Goal: Book appointment/travel/reservation

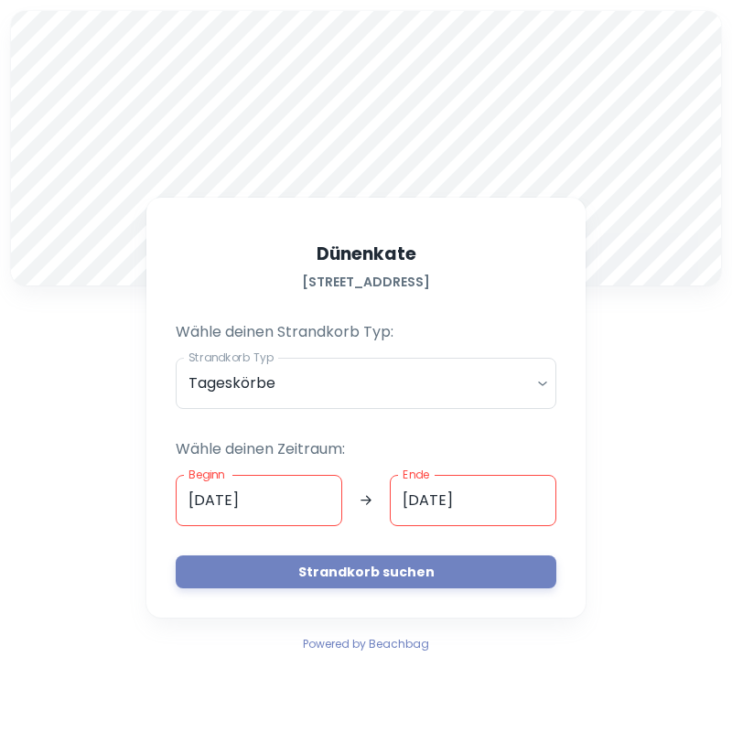
click at [534, 387] on body "A [STREET_ADDRESS] Wähle deinen Strandkorb Typ: Strandkorb Typ Tageskörbe daily…" at bounding box center [366, 366] width 732 height 732
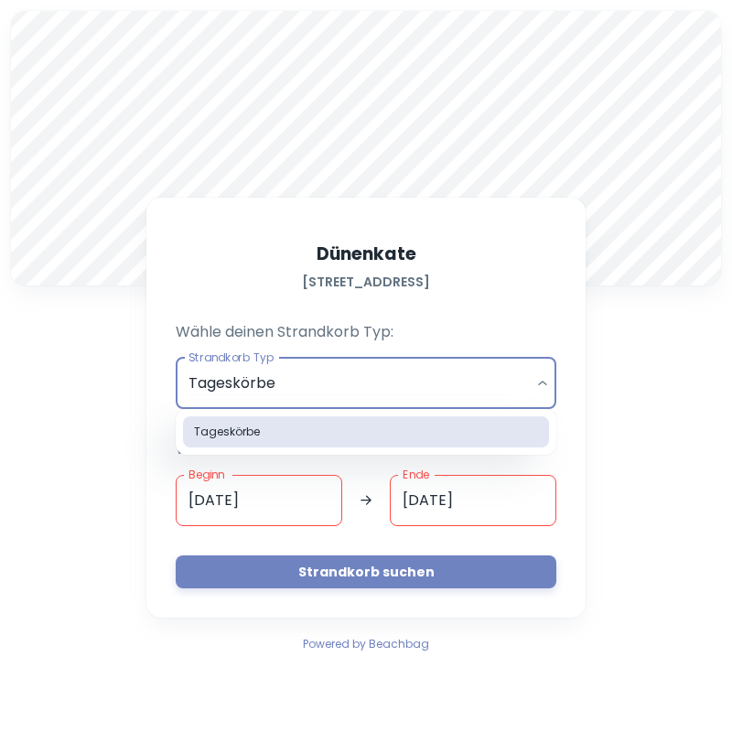
click at [310, 505] on div at bounding box center [366, 366] width 732 height 732
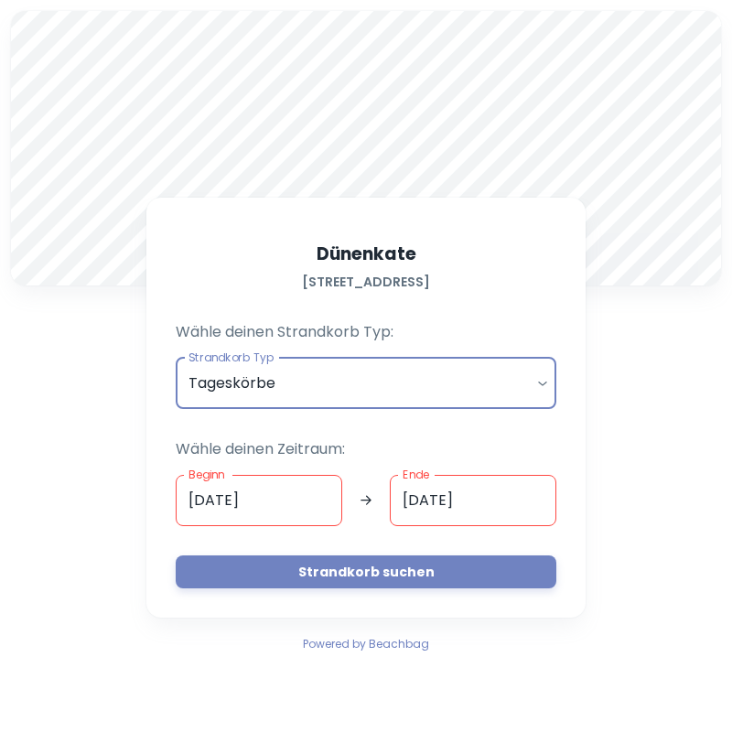
click at [243, 503] on input "[DATE]" at bounding box center [259, 500] width 167 height 51
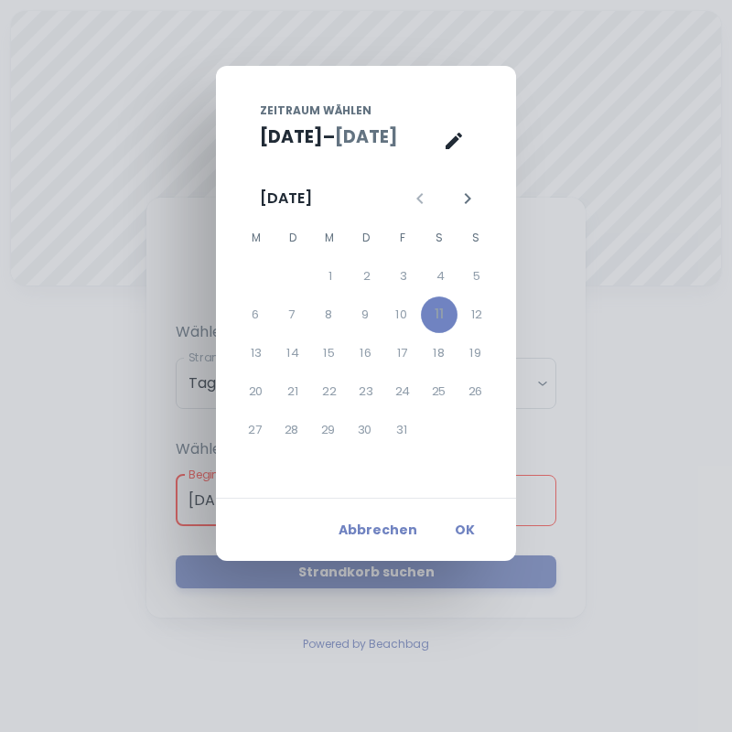
click at [480, 314] on div "12" at bounding box center [477, 315] width 37 height 37
click at [459, 327] on div "12" at bounding box center [477, 315] width 37 height 37
click at [472, 317] on div "12" at bounding box center [477, 315] width 37 height 37
click at [470, 312] on div "12" at bounding box center [477, 315] width 37 height 37
click at [458, 321] on div "6 7 8 9 10 11 12" at bounding box center [366, 315] width 256 height 37
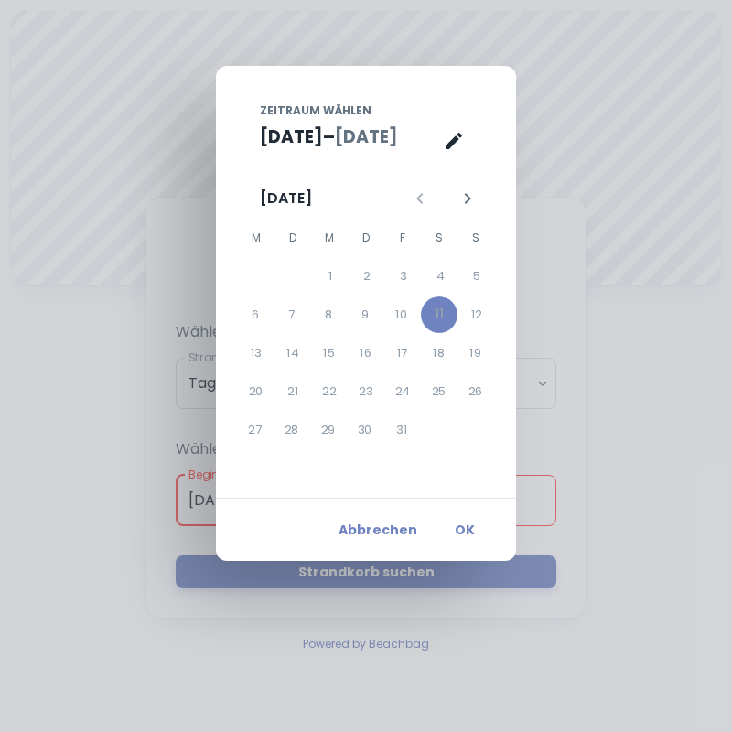
click at [472, 322] on div "12" at bounding box center [477, 315] width 37 height 37
click at [480, 376] on div "26" at bounding box center [476, 391] width 37 height 37
click at [472, 354] on div "19" at bounding box center [476, 353] width 37 height 37
click at [458, 391] on div "26" at bounding box center [476, 391] width 37 height 37
click at [437, 396] on div "25" at bounding box center [439, 391] width 37 height 37
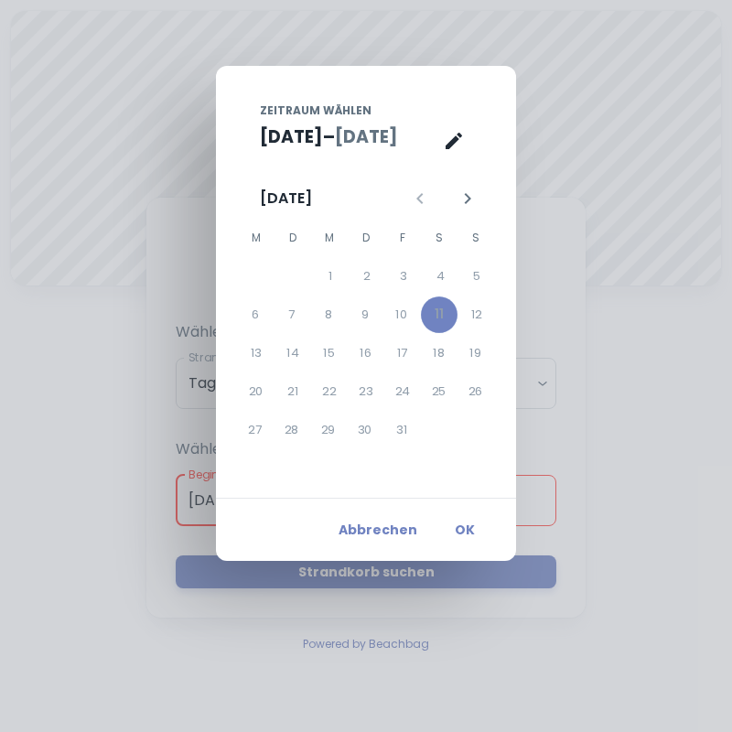
click at [346, 398] on div "22" at bounding box center [329, 391] width 37 height 37
click at [288, 397] on div "21" at bounding box center [293, 391] width 37 height 37
click at [269, 396] on div "20" at bounding box center [256, 391] width 37 height 37
click at [465, 533] on button "OK" at bounding box center [465, 529] width 59 height 33
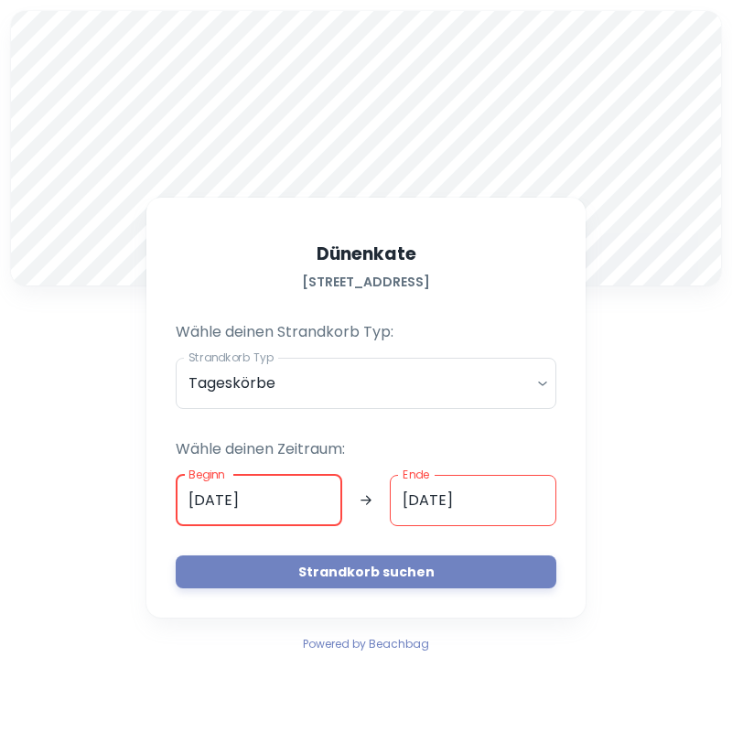
click at [461, 504] on input "[DATE]" at bounding box center [473, 500] width 167 height 51
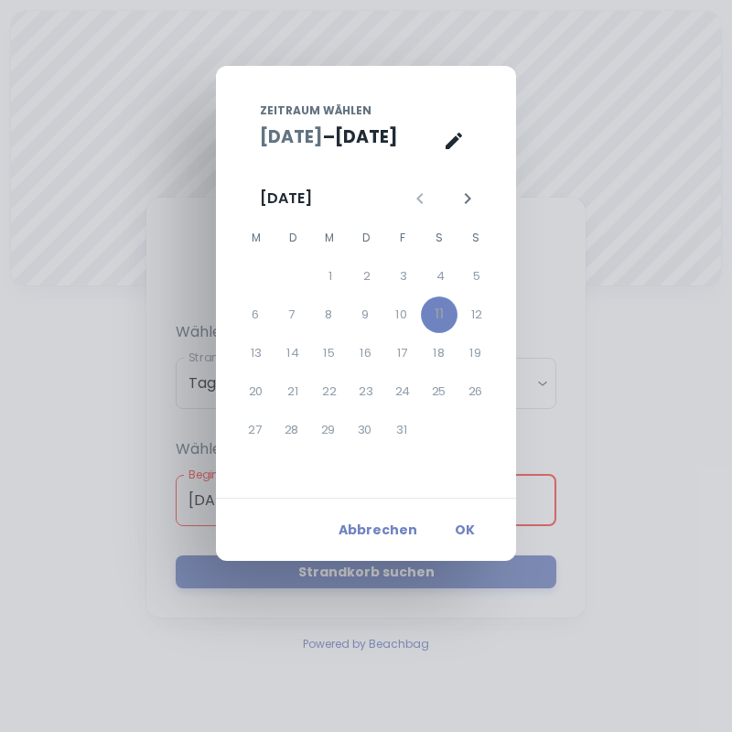
click at [469, 501] on div "Abbrechen OK" at bounding box center [366, 529] width 300 height 63
click at [469, 318] on div "12" at bounding box center [477, 315] width 37 height 37
click at [479, 322] on div "12" at bounding box center [477, 315] width 37 height 37
click at [478, 316] on div "12" at bounding box center [477, 315] width 37 height 37
click at [463, 525] on button "OK" at bounding box center [465, 529] width 59 height 33
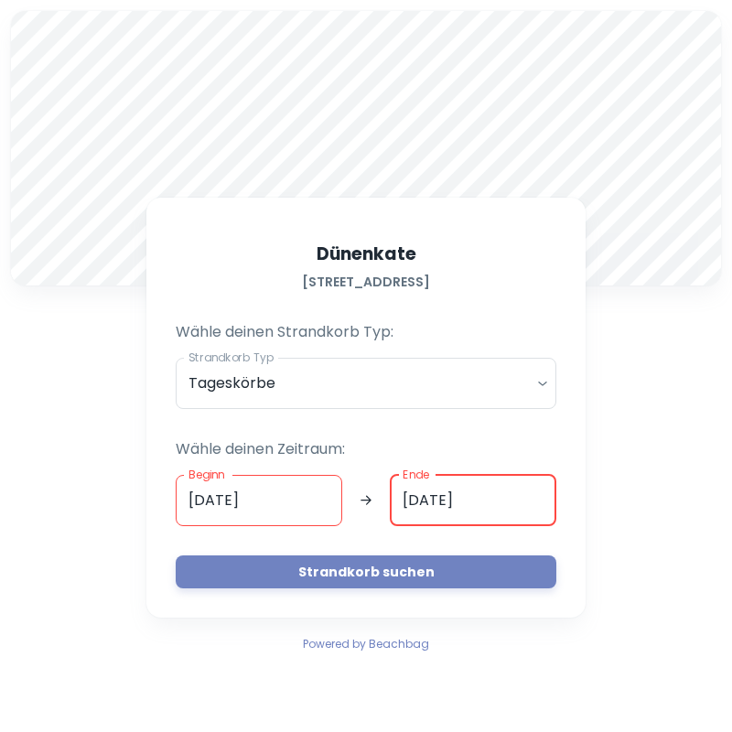
click at [538, 383] on body "A [STREET_ADDRESS] Wähle deinen Strandkorb Typ: Strandkorb Typ Tageskörbe daily…" at bounding box center [366, 366] width 732 height 732
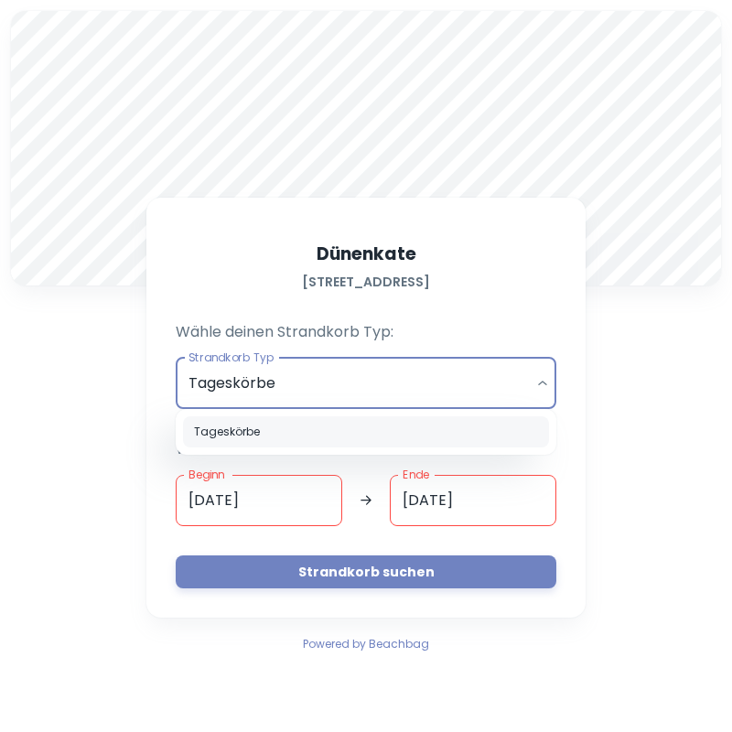
click at [373, 433] on li "Tageskörbe" at bounding box center [366, 431] width 366 height 31
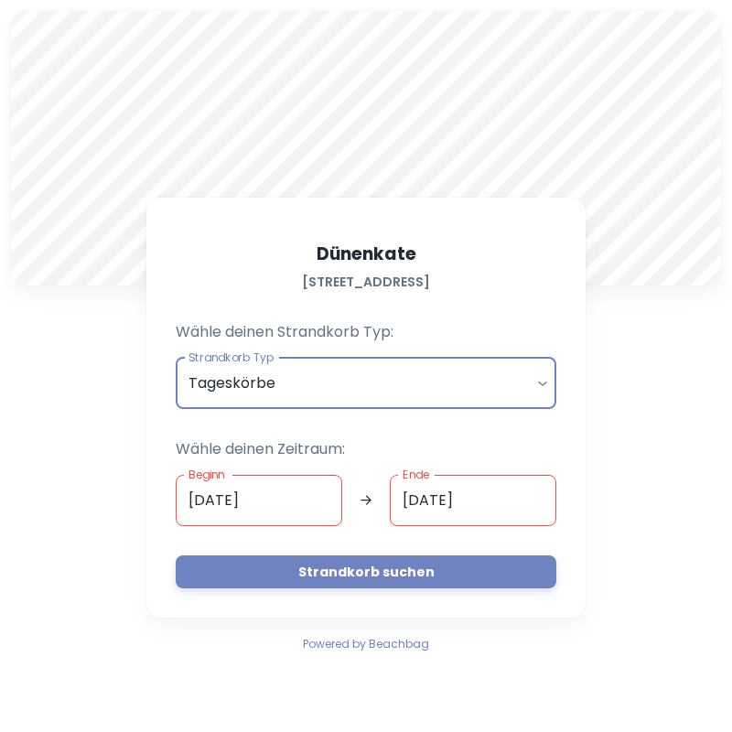
click at [518, 378] on body "A [STREET_ADDRESS] Wähle deinen Strandkorb Typ: Strandkorb Typ Tageskörbe daily…" at bounding box center [366, 366] width 732 height 732
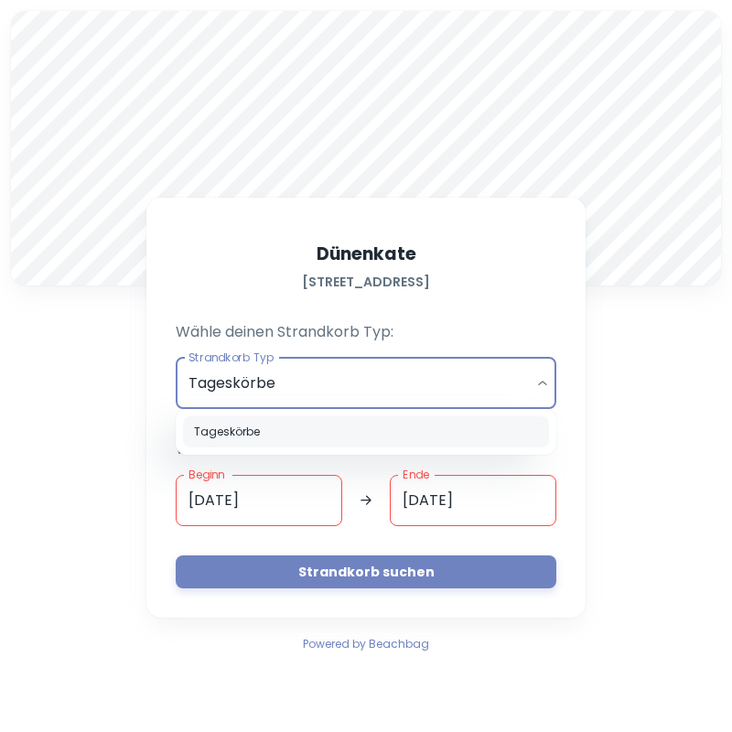
click at [398, 577] on div at bounding box center [366, 366] width 732 height 732
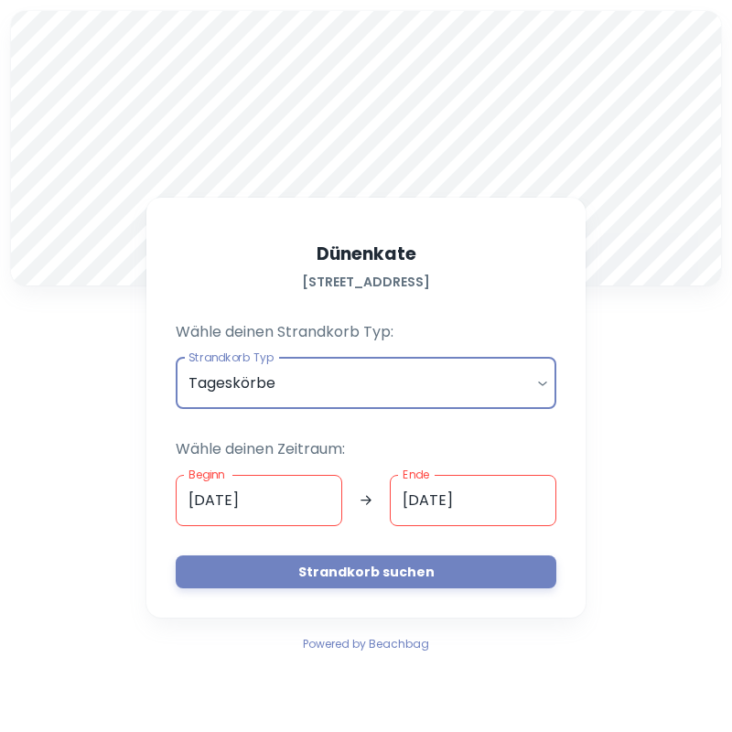
click at [363, 572] on button "Strandkorb suchen" at bounding box center [366, 572] width 381 height 33
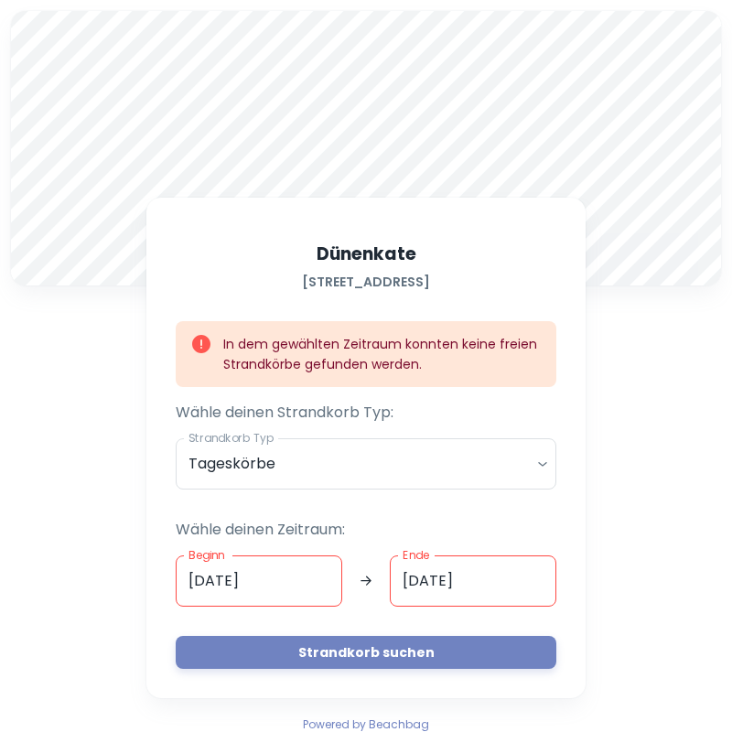
click at [276, 577] on input "[DATE]" at bounding box center [259, 581] width 167 height 51
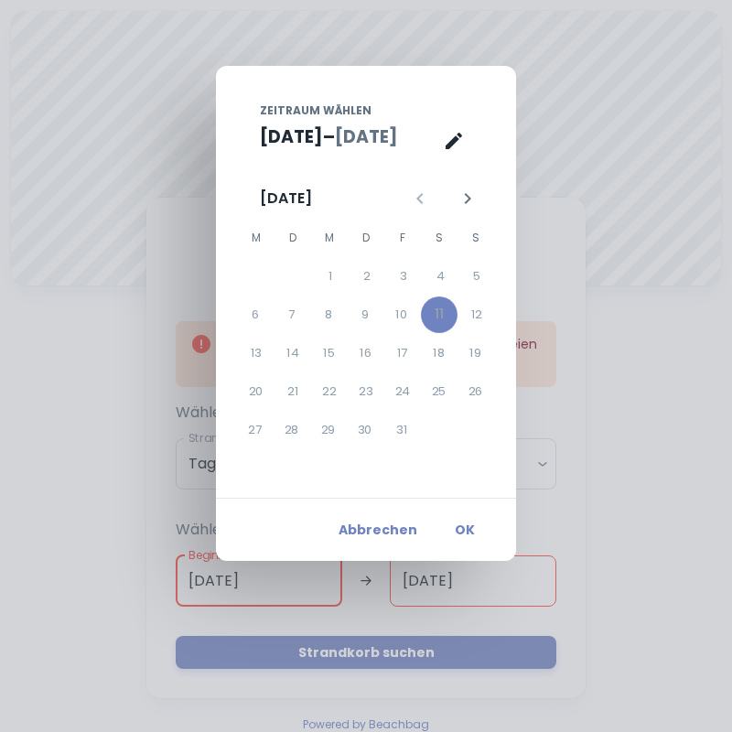
click at [485, 317] on div "12" at bounding box center [477, 315] width 37 height 37
click at [481, 326] on div "12" at bounding box center [477, 315] width 37 height 37
click at [470, 322] on div "12" at bounding box center [477, 315] width 37 height 37
click at [483, 325] on div "12" at bounding box center [477, 315] width 37 height 37
click at [485, 319] on div "12" at bounding box center [477, 315] width 37 height 37
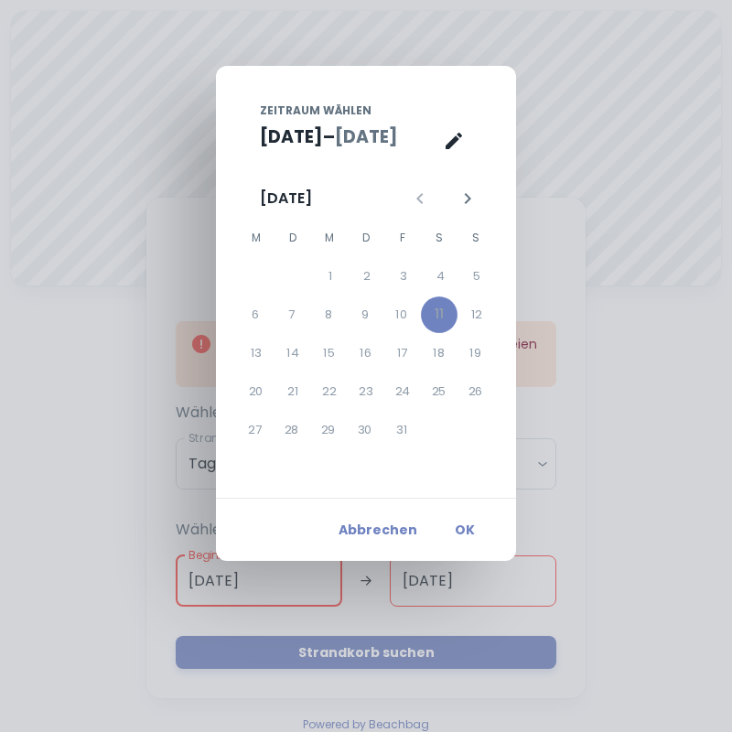
click at [481, 314] on div "12" at bounding box center [477, 315] width 37 height 37
click at [469, 361] on div "19" at bounding box center [476, 353] width 37 height 37
click at [455, 189] on button "Nächster Monat" at bounding box center [467, 198] width 31 height 31
click at [473, 210] on button "Nächster Monat" at bounding box center [467, 198] width 31 height 31
click at [467, 210] on button "Nächster Monat" at bounding box center [467, 198] width 31 height 31
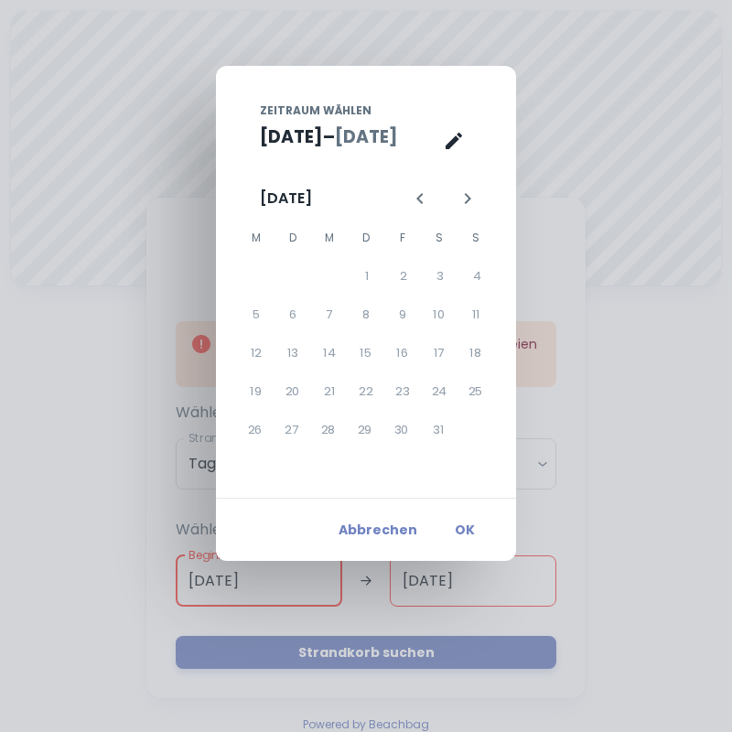
click at [466, 211] on button "Nächster Monat" at bounding box center [467, 198] width 31 height 31
click at [468, 211] on button "Nächster Monat" at bounding box center [467, 198] width 31 height 31
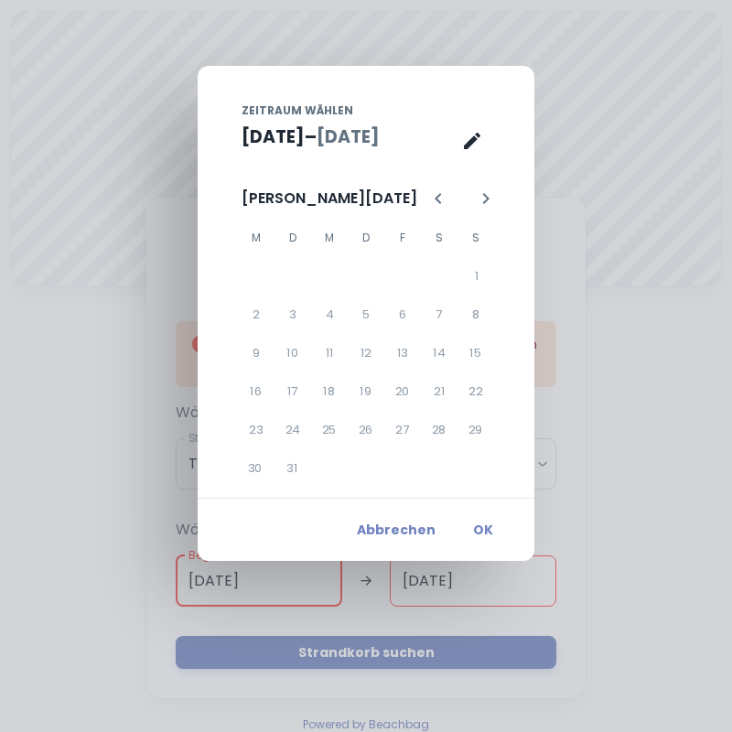
click at [470, 210] on button "Nächster Monat" at bounding box center [485, 198] width 31 height 31
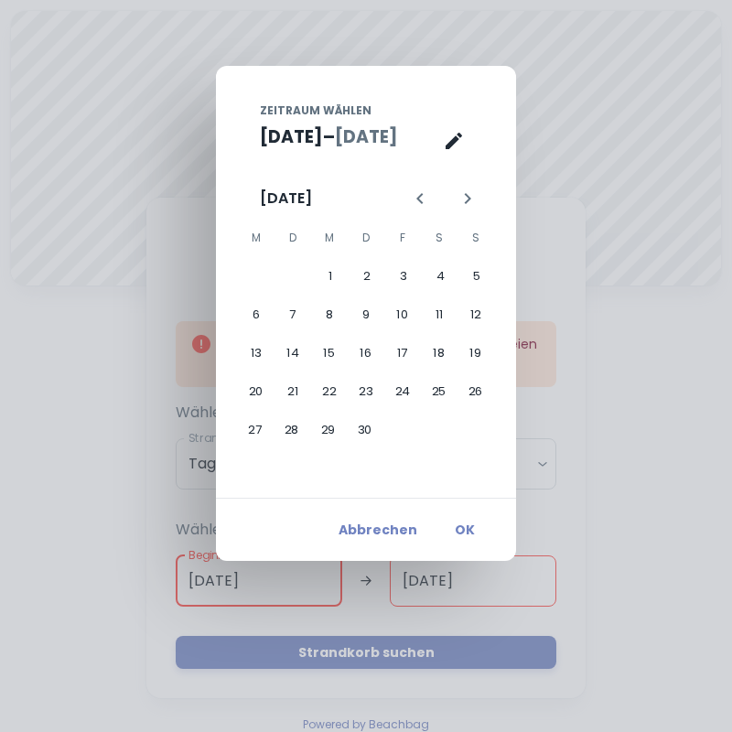
click at [471, 213] on button "Nächster Monat" at bounding box center [467, 198] width 31 height 31
click at [442, 353] on button "16" at bounding box center [439, 353] width 37 height 37
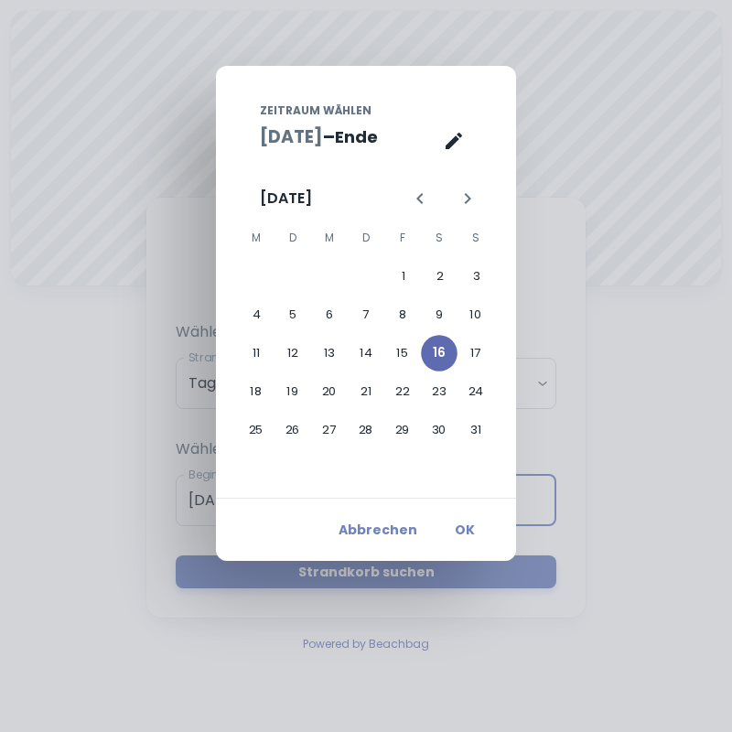
type input "[DATE]"
click at [386, 535] on button "Abbrechen" at bounding box center [377, 529] width 93 height 33
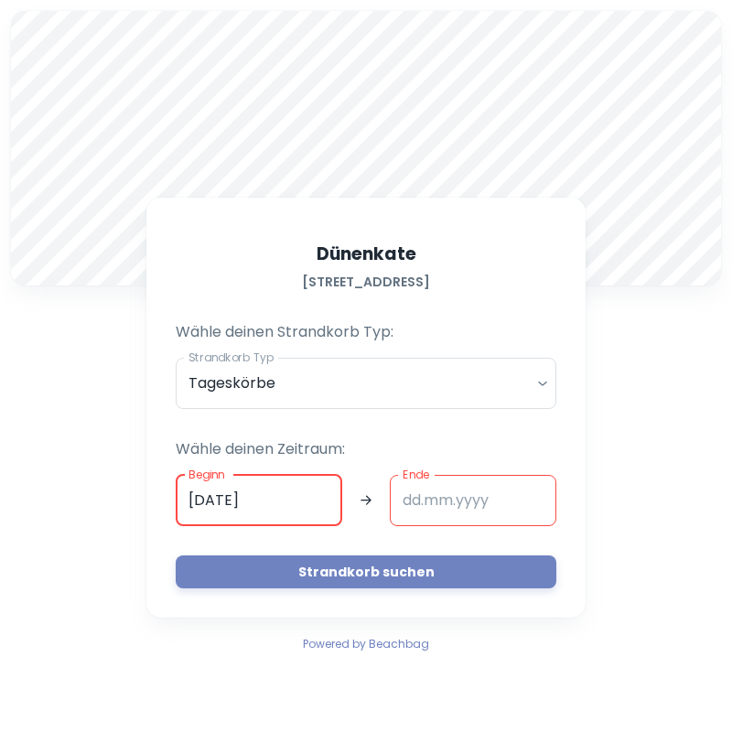
type input "[DATE]"
click at [273, 499] on input "[DATE]" at bounding box center [259, 500] width 167 height 51
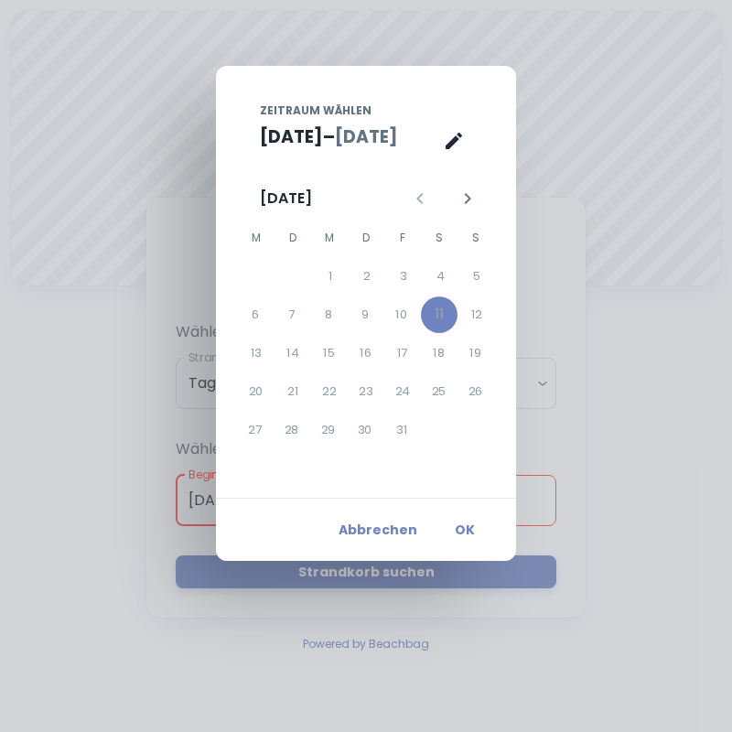
click at [470, 317] on div "12" at bounding box center [477, 315] width 37 height 37
click at [472, 323] on div "12" at bounding box center [477, 315] width 37 height 37
click at [461, 210] on button "Nächster Monat" at bounding box center [467, 198] width 31 height 31
click at [469, 324] on div "9" at bounding box center [476, 315] width 37 height 37
click at [468, 323] on div "9" at bounding box center [476, 315] width 37 height 37
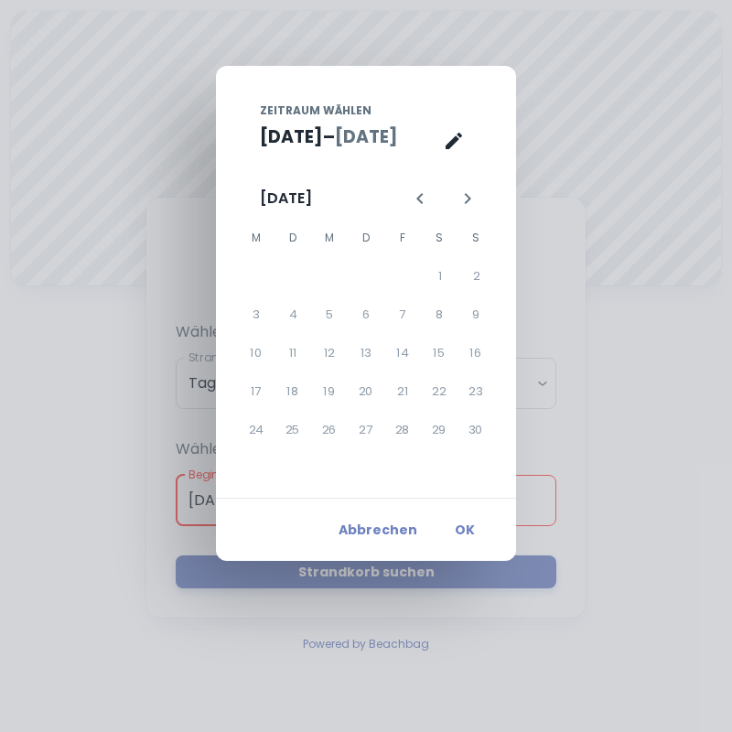
click at [472, 358] on div "16" at bounding box center [476, 353] width 37 height 37
click at [469, 210] on button "Nächster Monat" at bounding box center [467, 198] width 31 height 31
click at [465, 362] on div "21" at bounding box center [476, 353] width 37 height 37
click at [466, 211] on button "Nächster Monat" at bounding box center [467, 198] width 31 height 31
click at [375, 287] on div "1" at bounding box center [367, 276] width 37 height 37
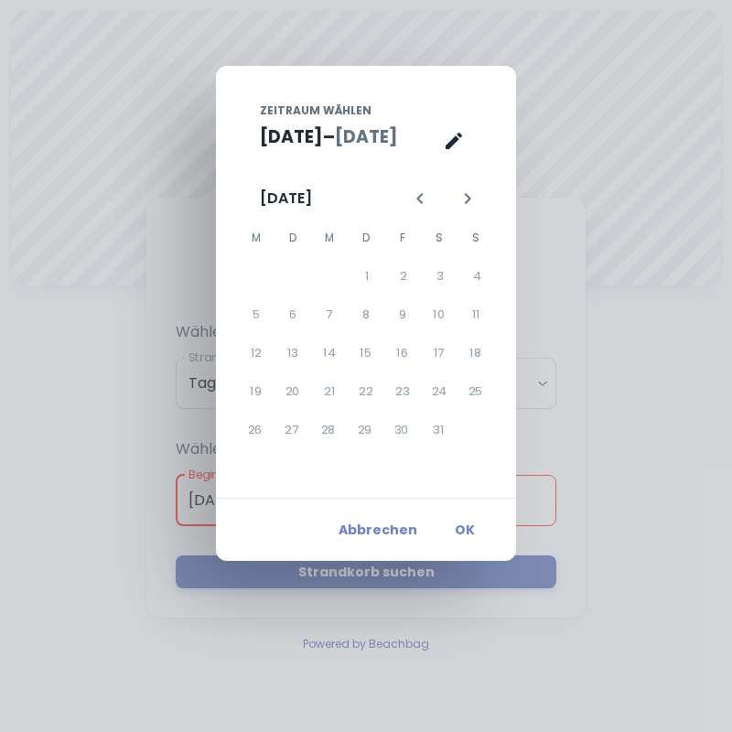
click at [474, 402] on div "25" at bounding box center [476, 391] width 37 height 37
click at [469, 199] on icon "Nächster Monat" at bounding box center [468, 198] width 6 height 11
click at [473, 359] on div "15" at bounding box center [476, 353] width 37 height 37
click at [474, 403] on div "22" at bounding box center [476, 391] width 37 height 37
click at [476, 201] on icon "Nächster Monat" at bounding box center [468, 199] width 22 height 22
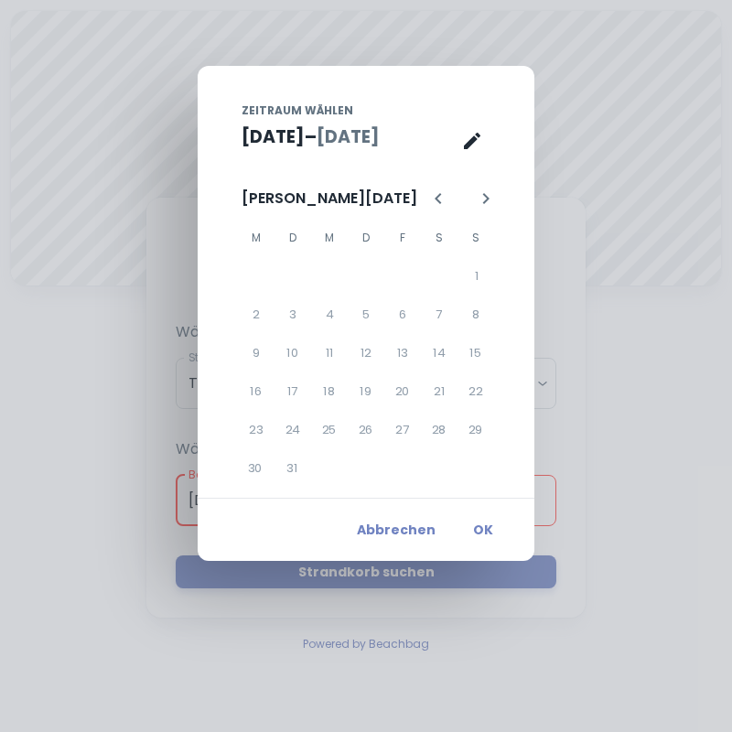
click at [480, 284] on div "1" at bounding box center [477, 276] width 37 height 37
click at [473, 315] on div "8" at bounding box center [476, 315] width 37 height 37
click at [474, 360] on div "15" at bounding box center [476, 353] width 37 height 37
click at [471, 408] on div "22" at bounding box center [476, 391] width 37 height 37
click at [474, 439] on div "29" at bounding box center [476, 430] width 37 height 37
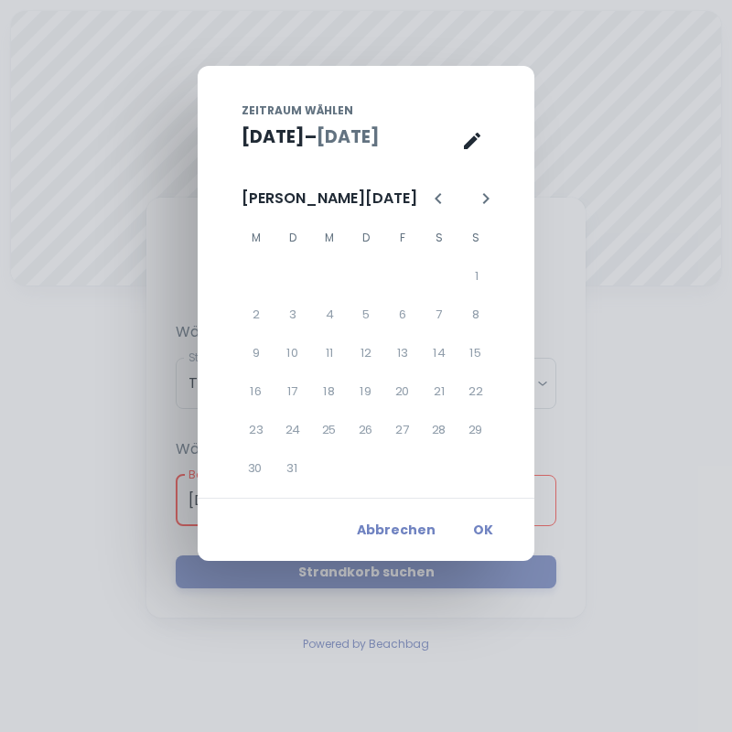
click at [470, 210] on button "Nächster Monat" at bounding box center [485, 198] width 31 height 31
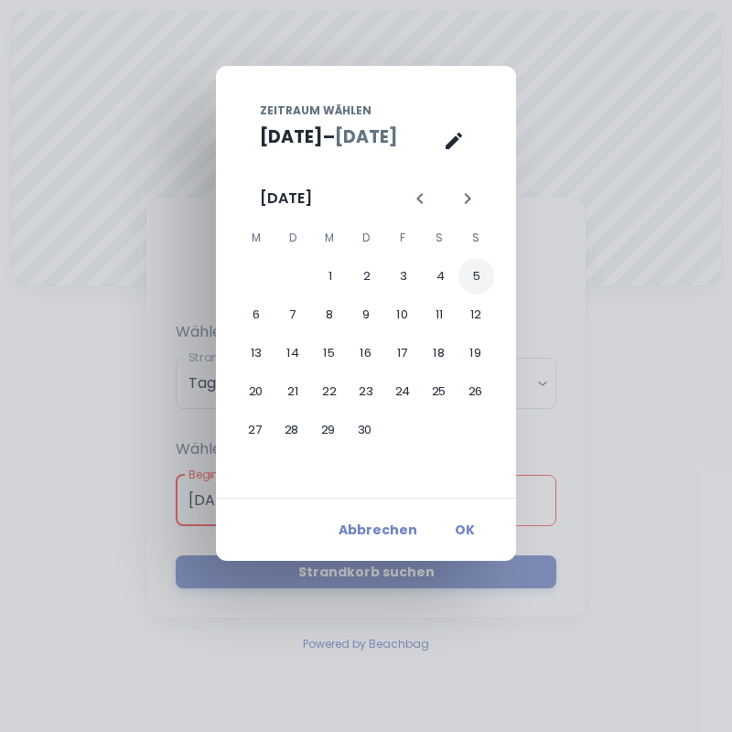
click at [475, 275] on button "5" at bounding box center [477, 276] width 37 height 37
type input "[DATE]"
click at [329, 275] on button "1" at bounding box center [330, 276] width 37 height 37
type input "[DATE]"
click at [340, 297] on div "8" at bounding box center [329, 315] width 37 height 37
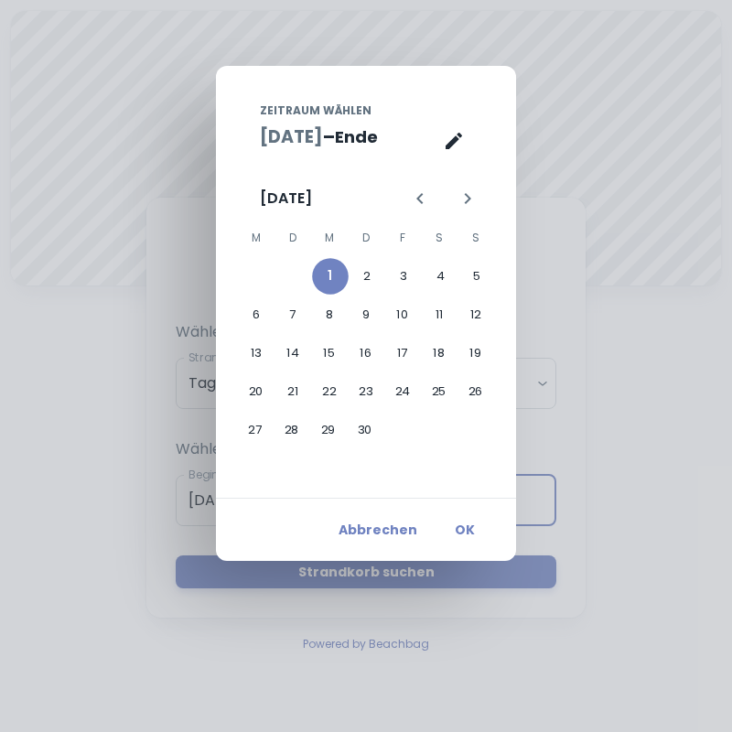
click at [419, 198] on icon "Letzter Monat" at bounding box center [420, 199] width 22 height 22
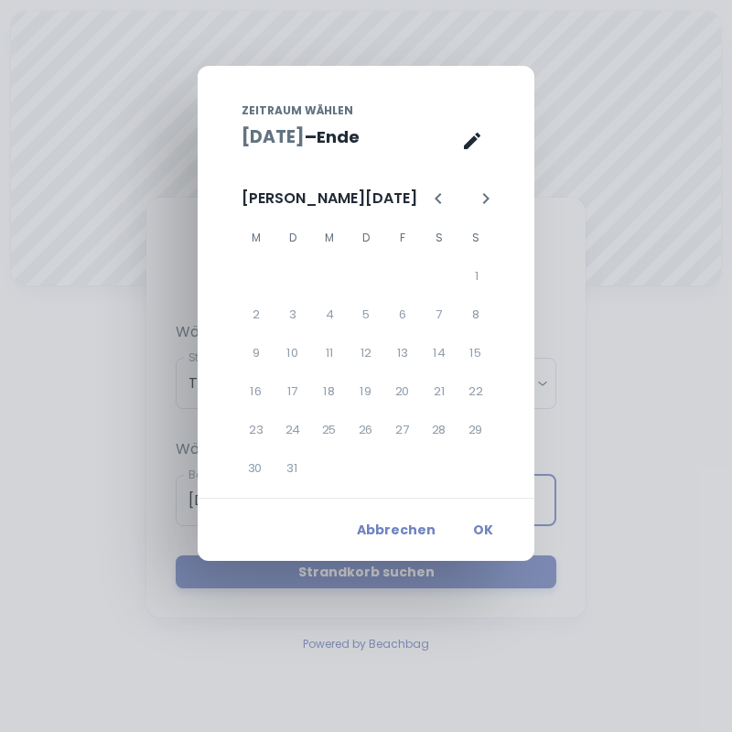
click at [289, 479] on div "Zeitraum wählen [DATE] – Ende [PERSON_NAME][DATE] M D M D F S S 1 2 3 4 5 6 7 8…" at bounding box center [366, 282] width 337 height 432
click at [472, 537] on button "OK" at bounding box center [483, 529] width 59 height 33
